Goal: Task Accomplishment & Management: Use online tool/utility

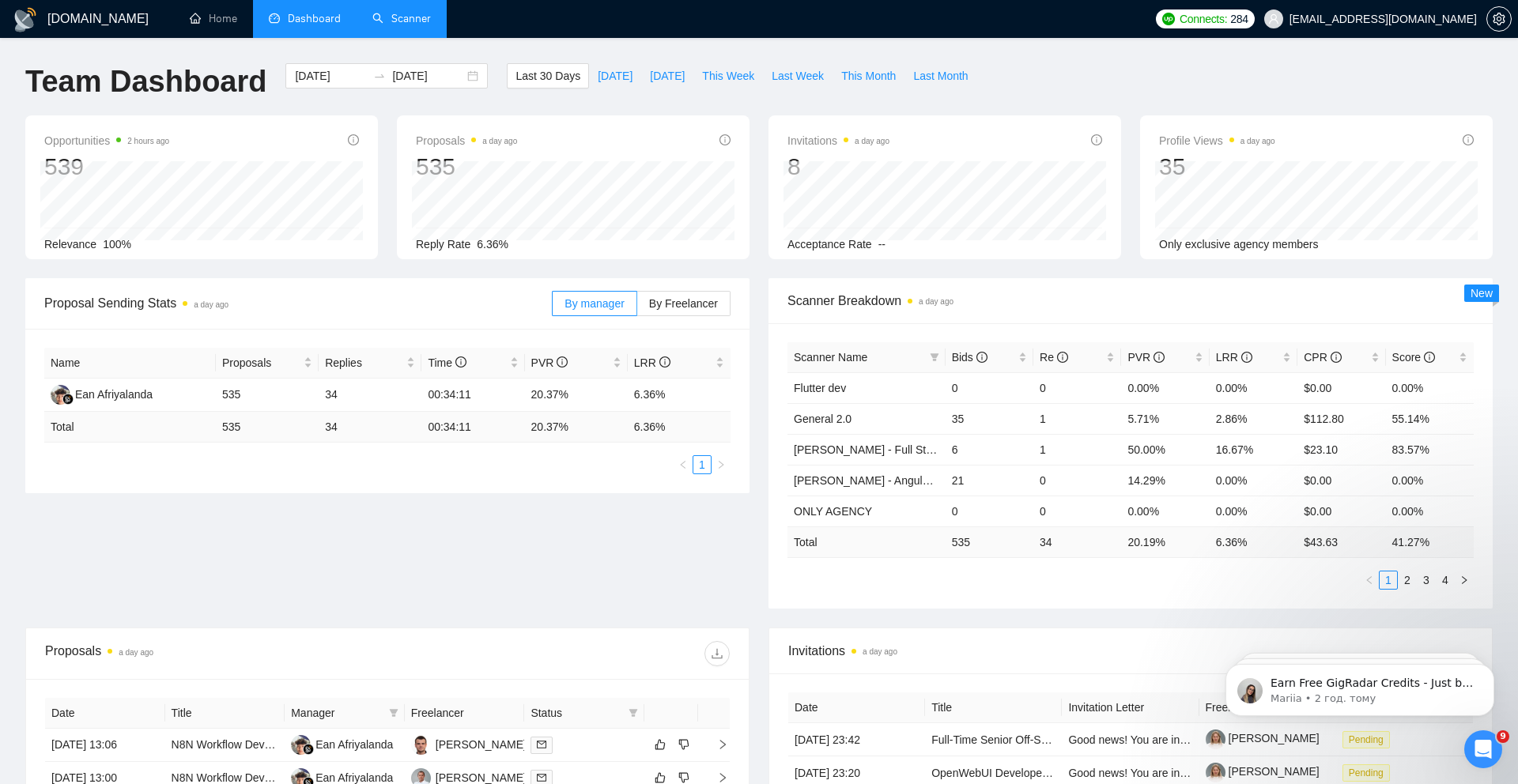
click at [394, 25] on link "Scanner" at bounding box center [401, 18] width 59 height 13
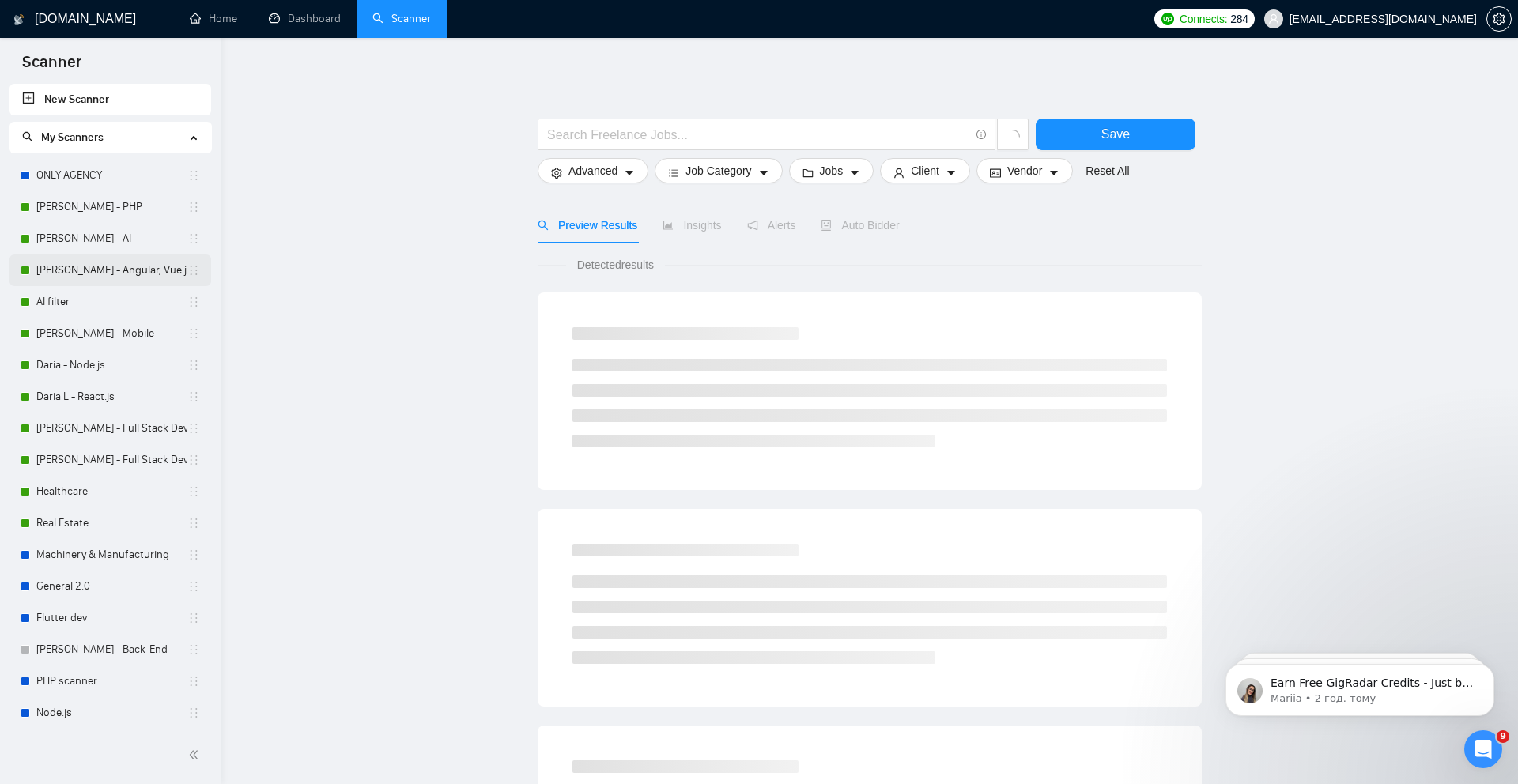
click at [99, 271] on link "[PERSON_NAME] - Angular, Vue.js" at bounding box center [112, 270] width 151 height 31
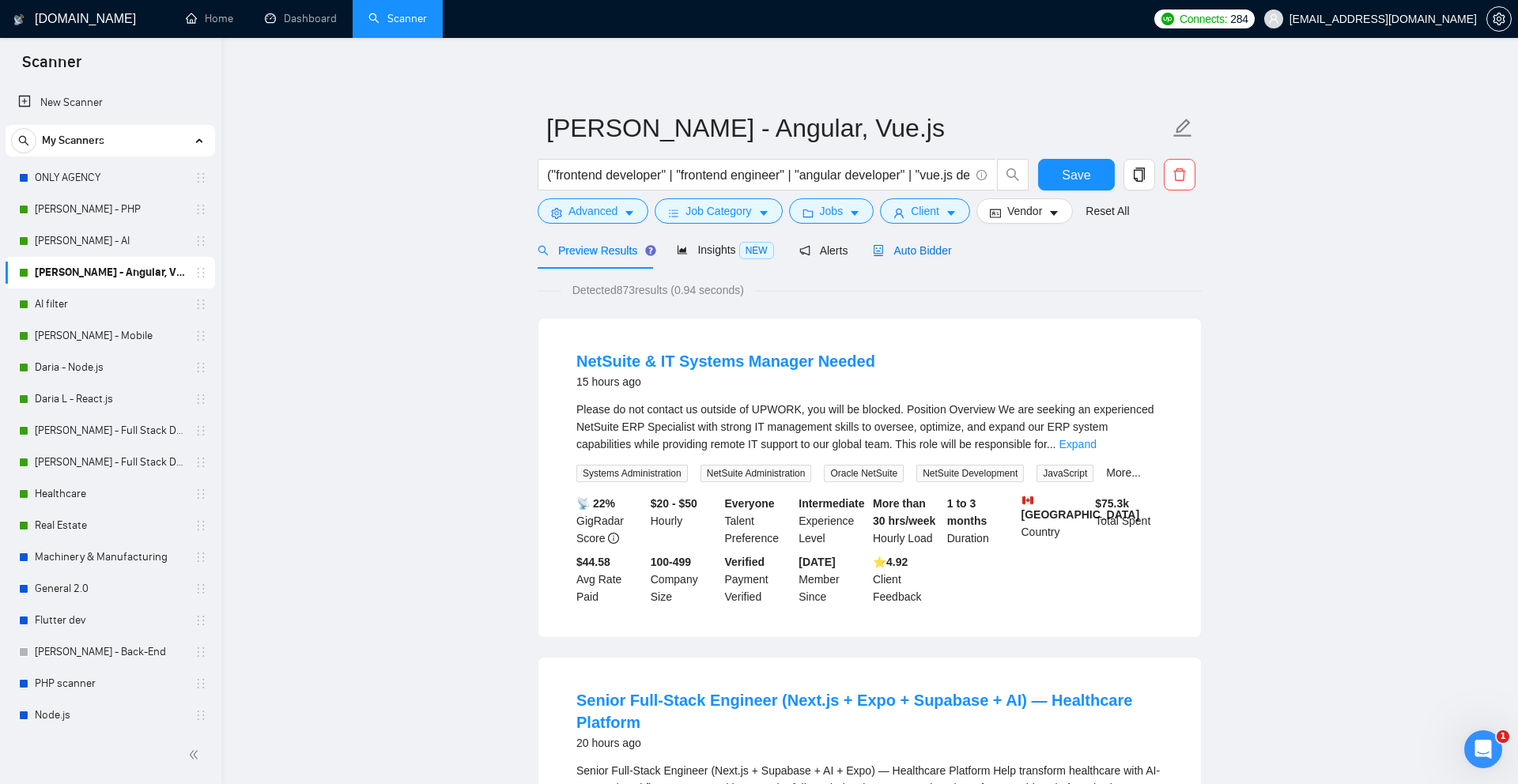
click at [921, 253] on span "Auto Bidder" at bounding box center [912, 251] width 79 height 12
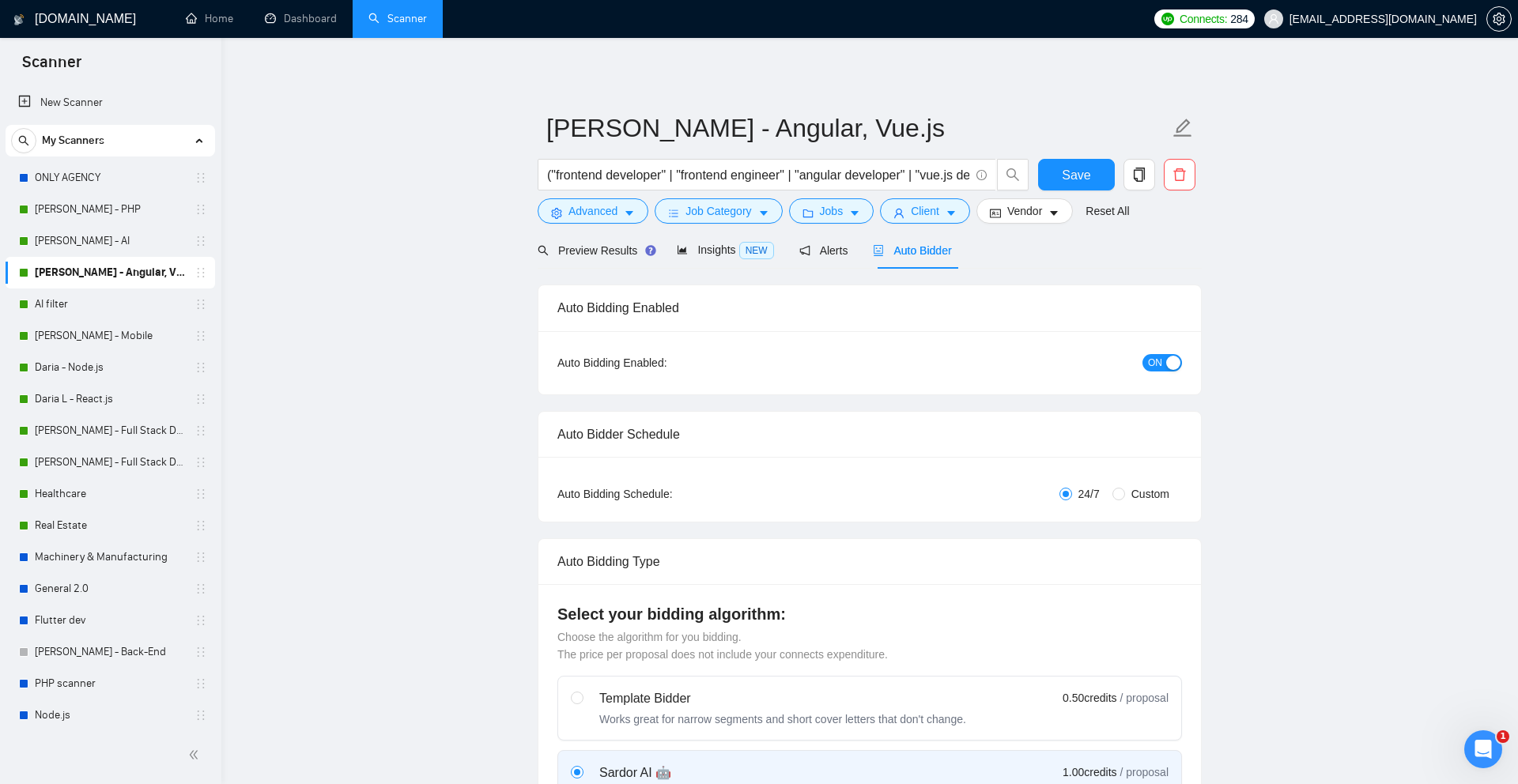
checkbox input "true"
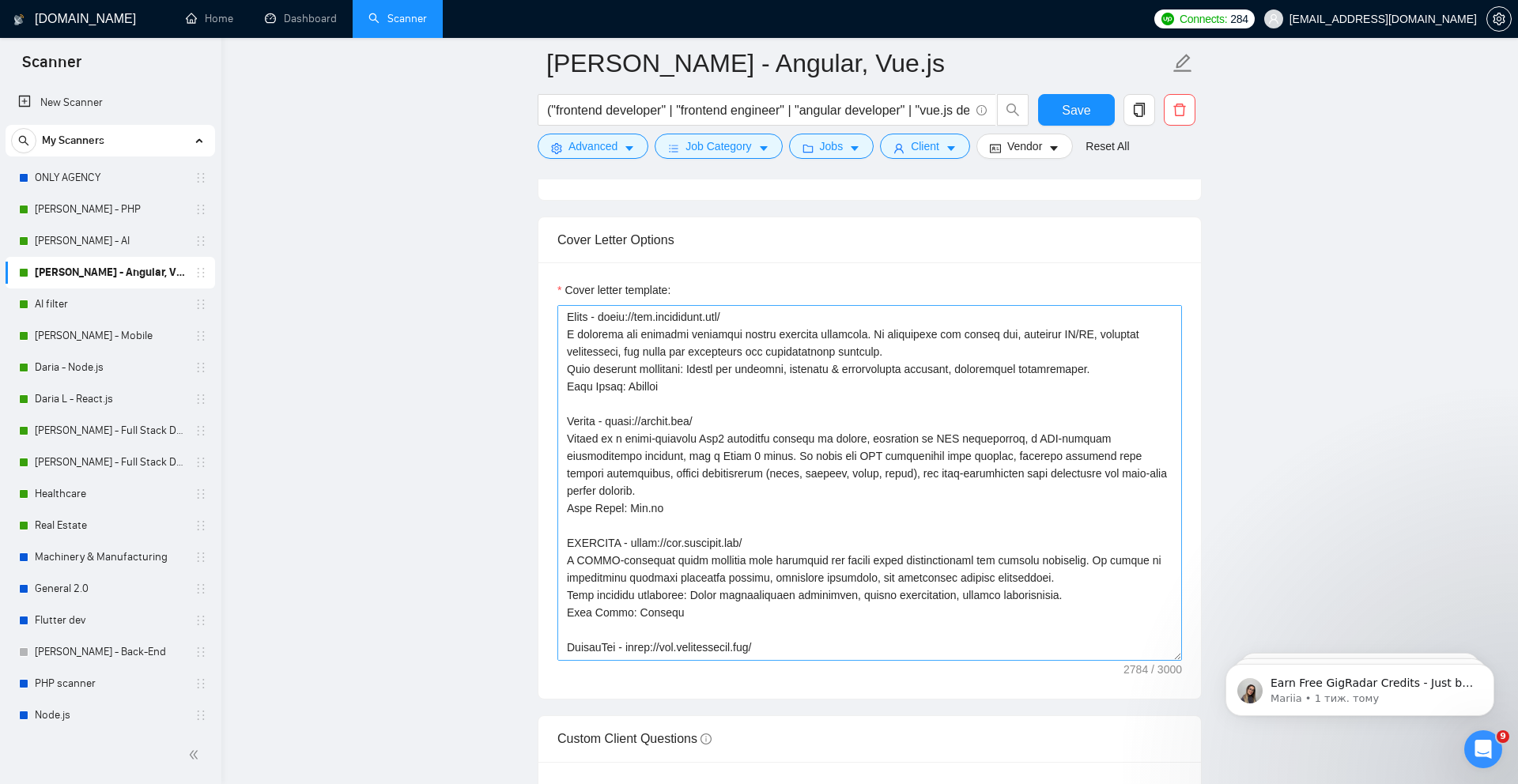
scroll to position [238, 0]
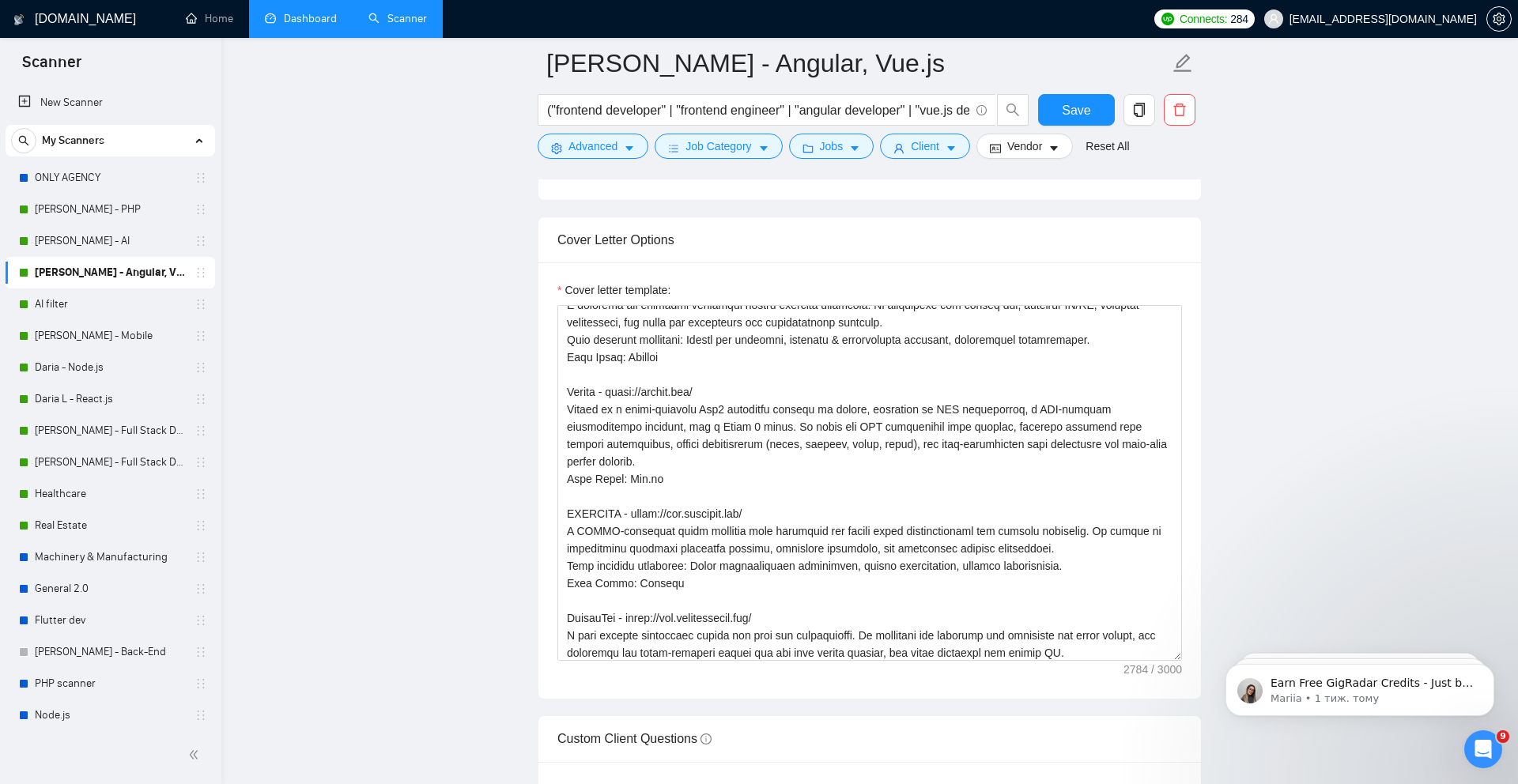
click at [302, 12] on link "Dashboard" at bounding box center [300, 18] width 72 height 13
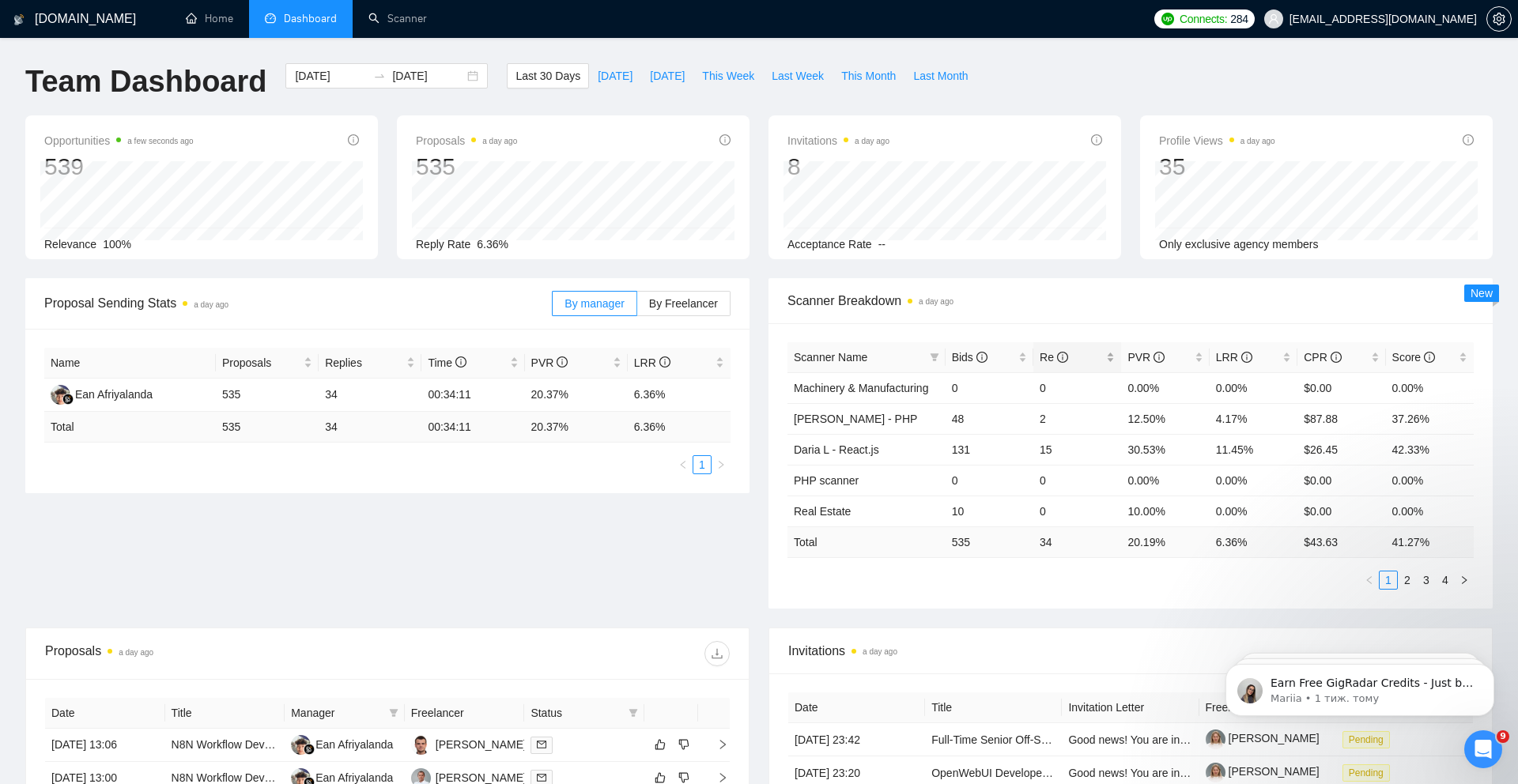
click at [1046, 362] on span "Re" at bounding box center [1053, 357] width 29 height 12
click at [1406, 578] on link "2" at bounding box center [1407, 580] width 17 height 17
click at [1429, 580] on link "3" at bounding box center [1426, 580] width 17 height 17
click at [1439, 580] on link "4" at bounding box center [1446, 580] width 17 height 17
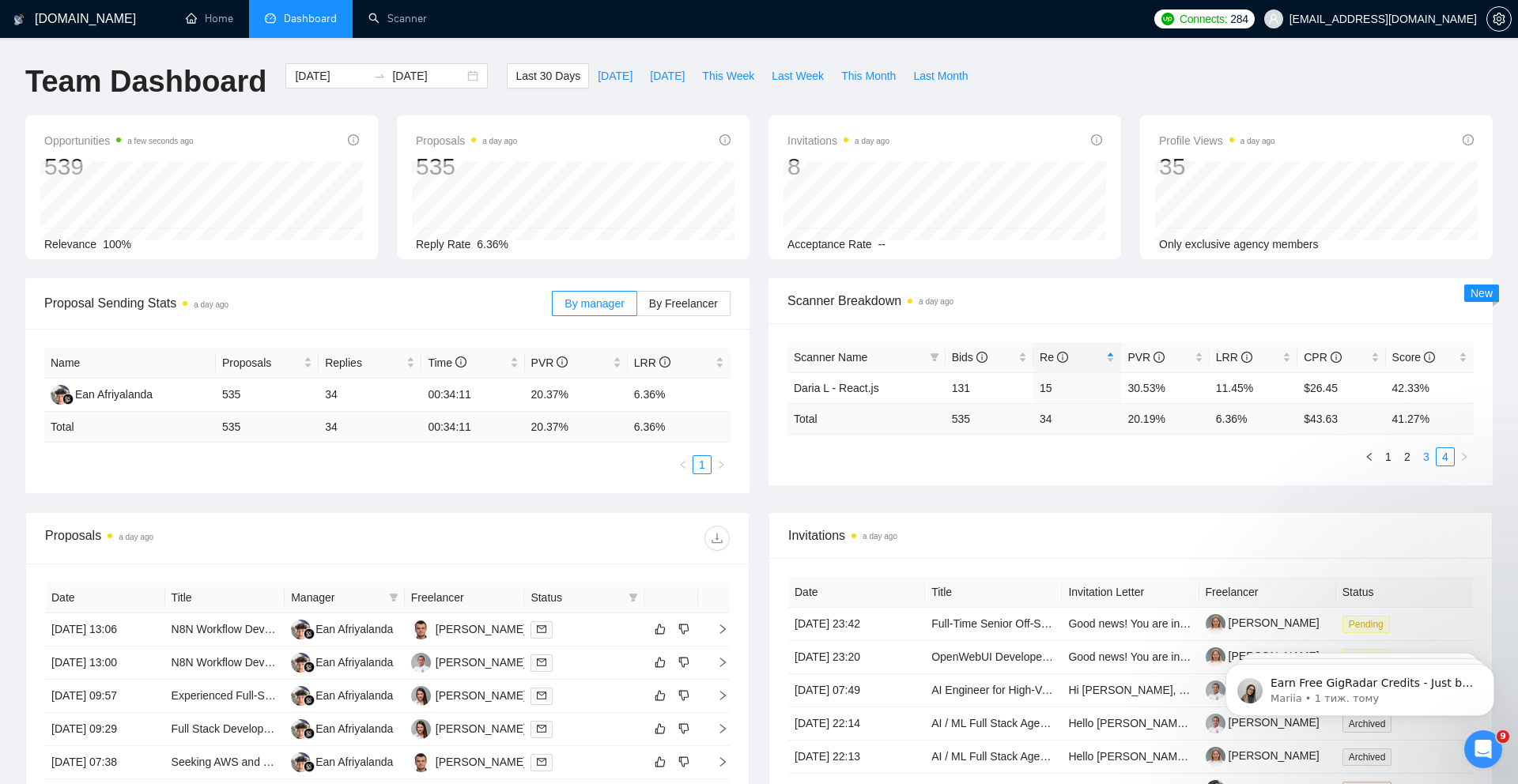
click at [1422, 456] on link "3" at bounding box center [1426, 457] width 17 height 17
